Goal: Find specific page/section: Find specific page/section

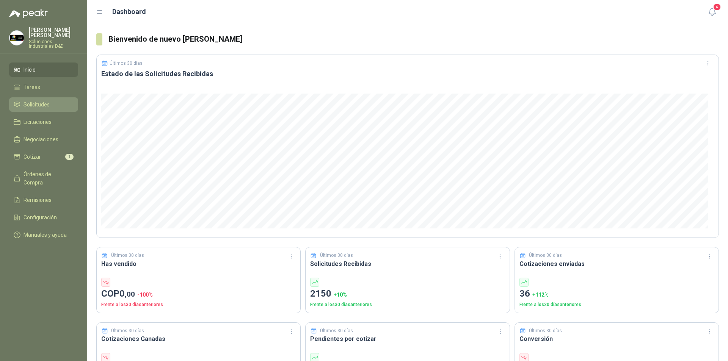
click at [31, 100] on span "Solicitudes" at bounding box center [37, 104] width 26 height 8
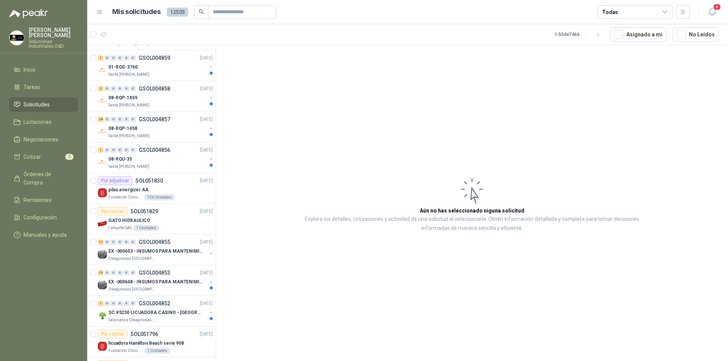
scroll to position [1089, 0]
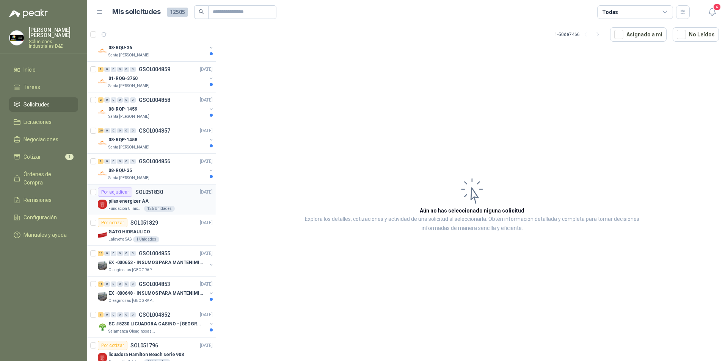
click at [142, 196] on div "Por adjudicar SOL051830" at bounding box center [130, 192] width 65 height 9
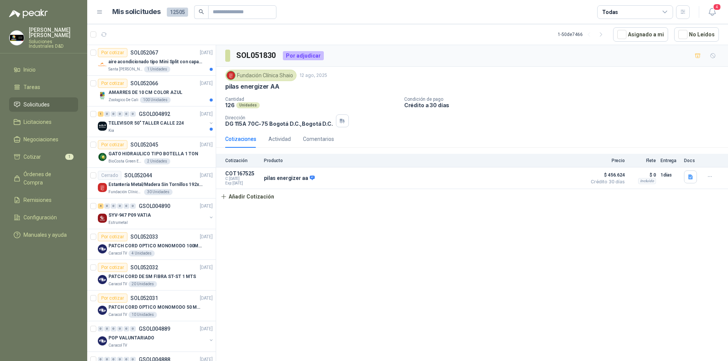
click at [36, 100] on span "Solicitudes" at bounding box center [37, 104] width 26 height 8
